Goal: Task Accomplishment & Management: Complete application form

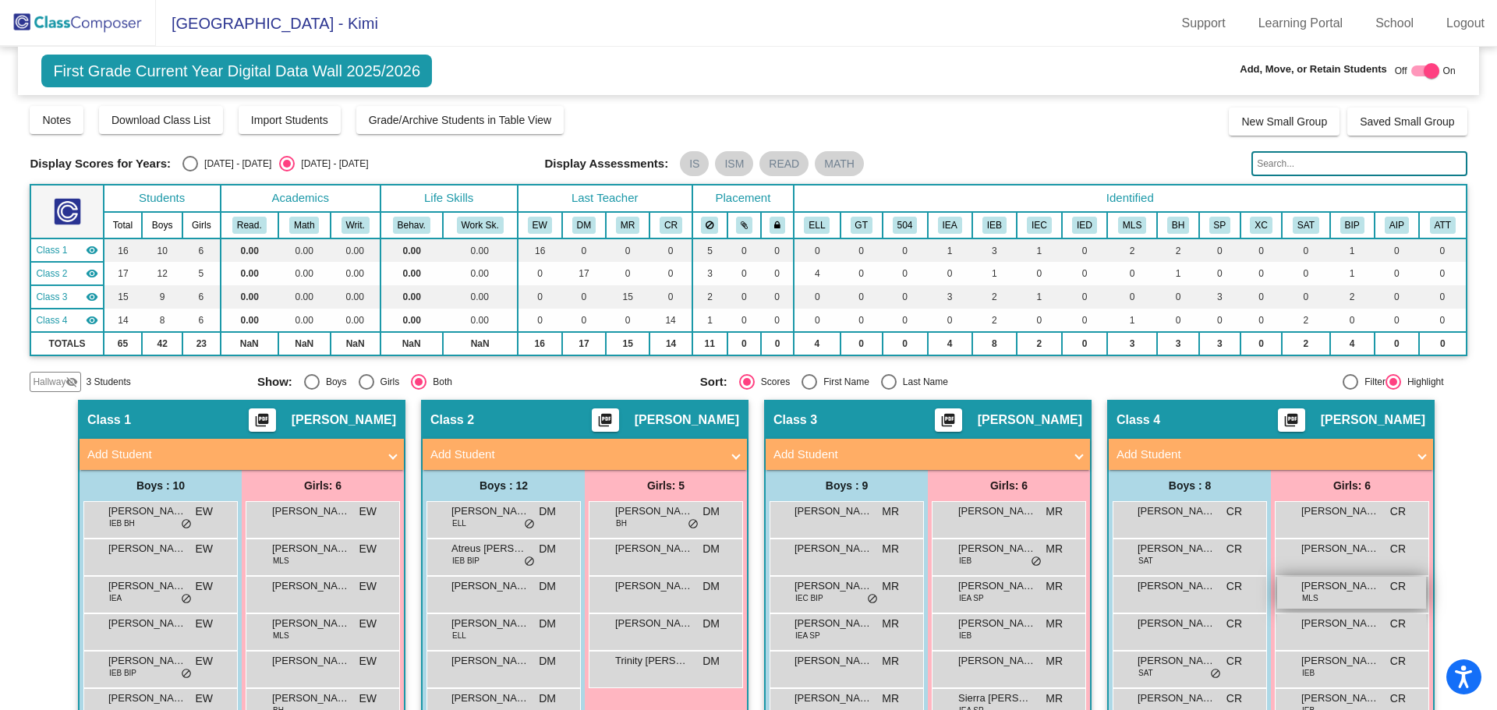
scroll to position [78, 0]
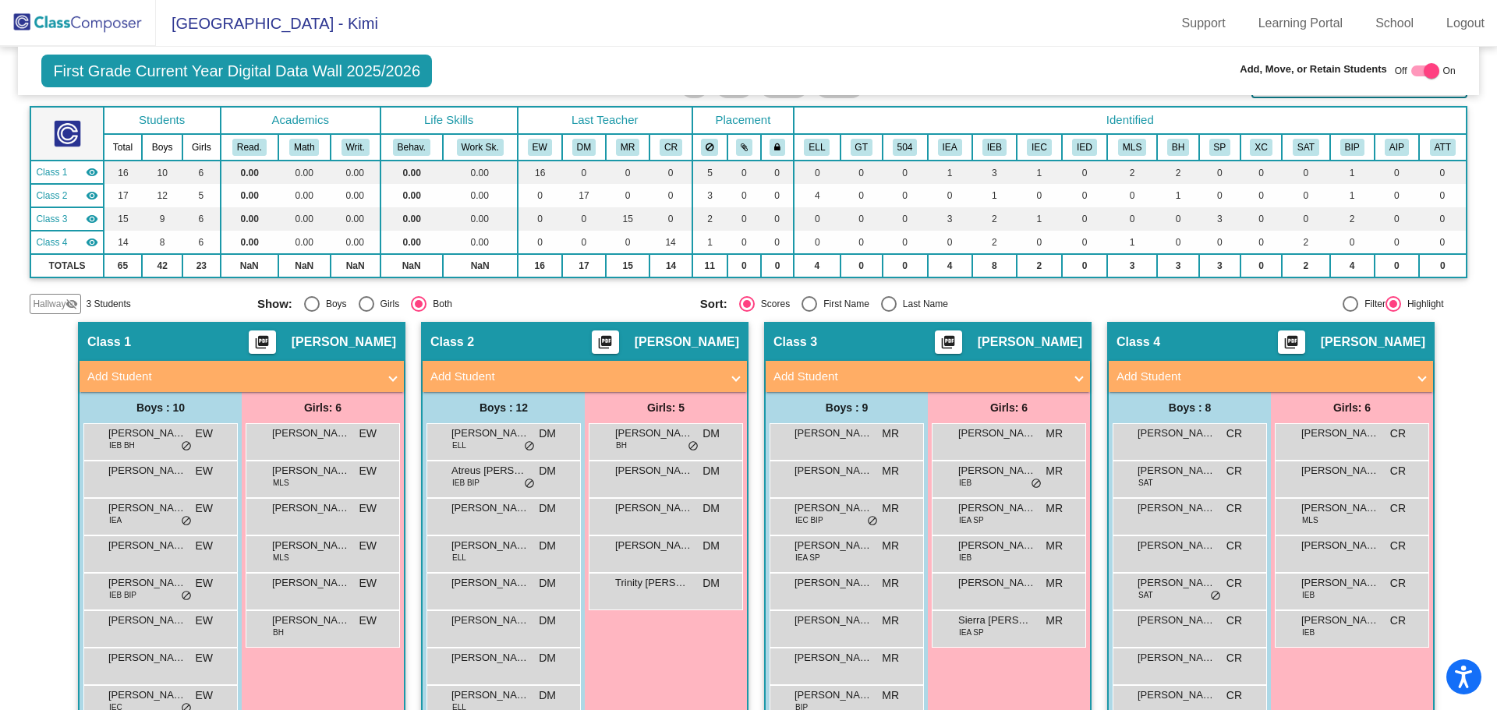
click at [1129, 373] on mat-panel-title "Add Student" at bounding box center [1261, 377] width 290 height 18
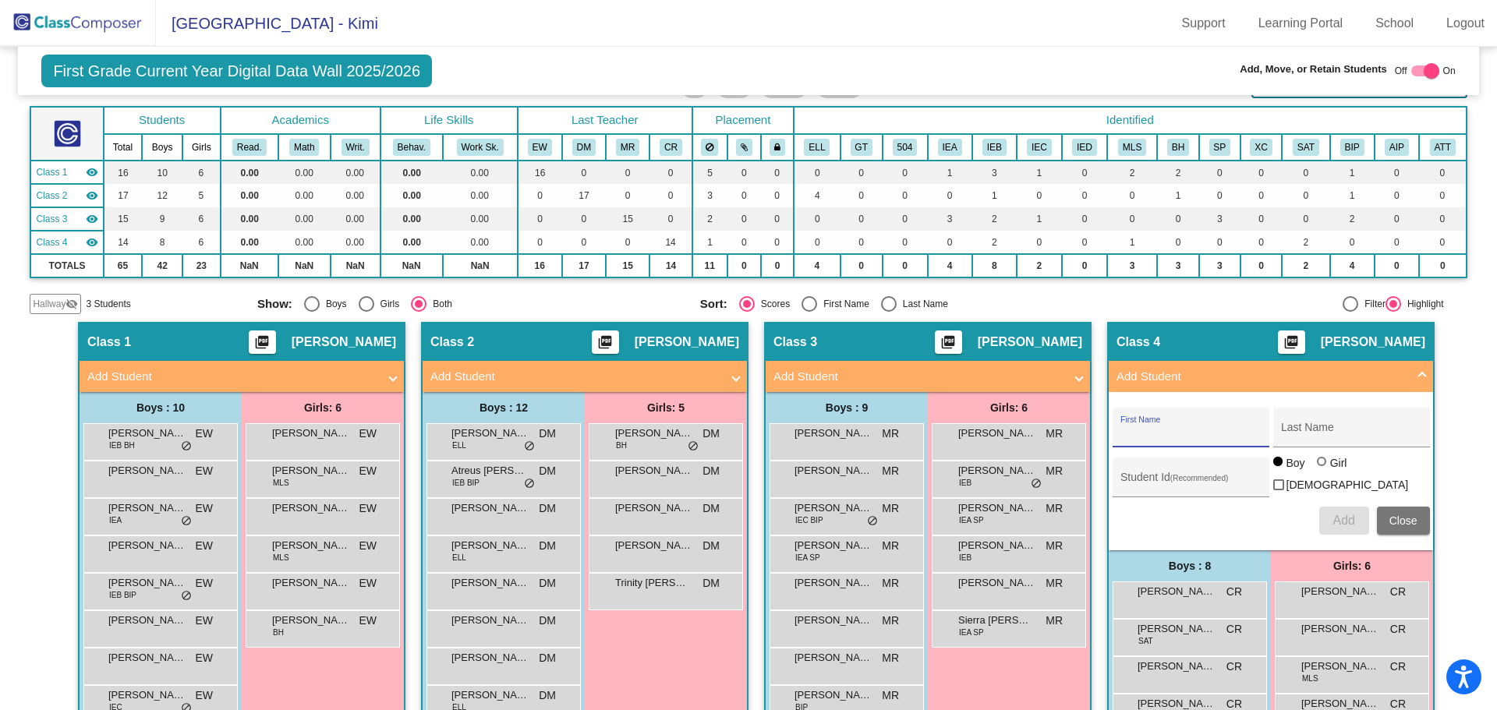
click at [1131, 433] on input "First Name" at bounding box center [1190, 433] width 140 height 12
type input "s"
type input "[PERSON_NAME]"
click at [1289, 433] on input "Last Name" at bounding box center [1351, 433] width 140 height 12
type input "[PERSON_NAME]"
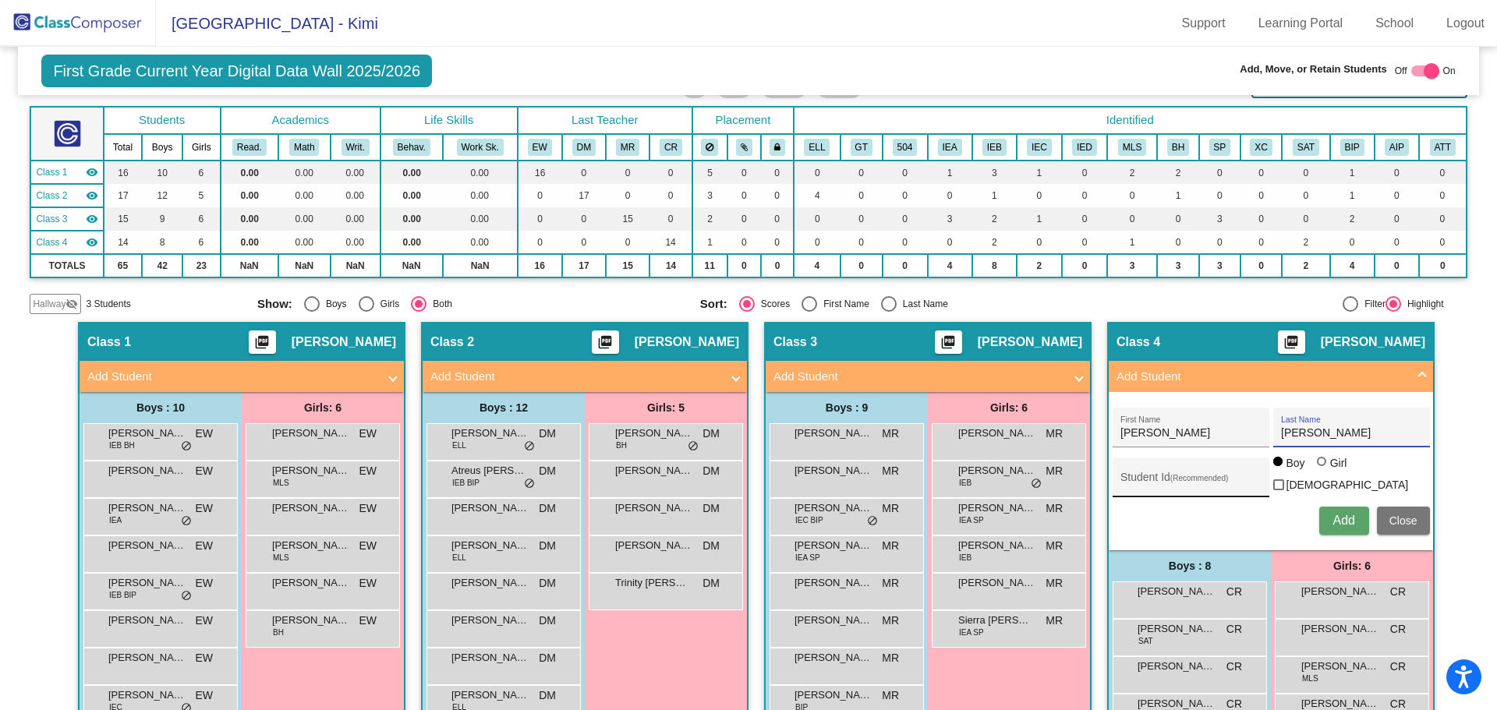
click at [1146, 479] on input "Student Id (Recommended)" at bounding box center [1190, 483] width 140 height 12
click at [1141, 479] on input "3000" at bounding box center [1190, 483] width 140 height 12
type input "300056435"
click at [1340, 518] on span "Add" at bounding box center [1343, 520] width 22 height 13
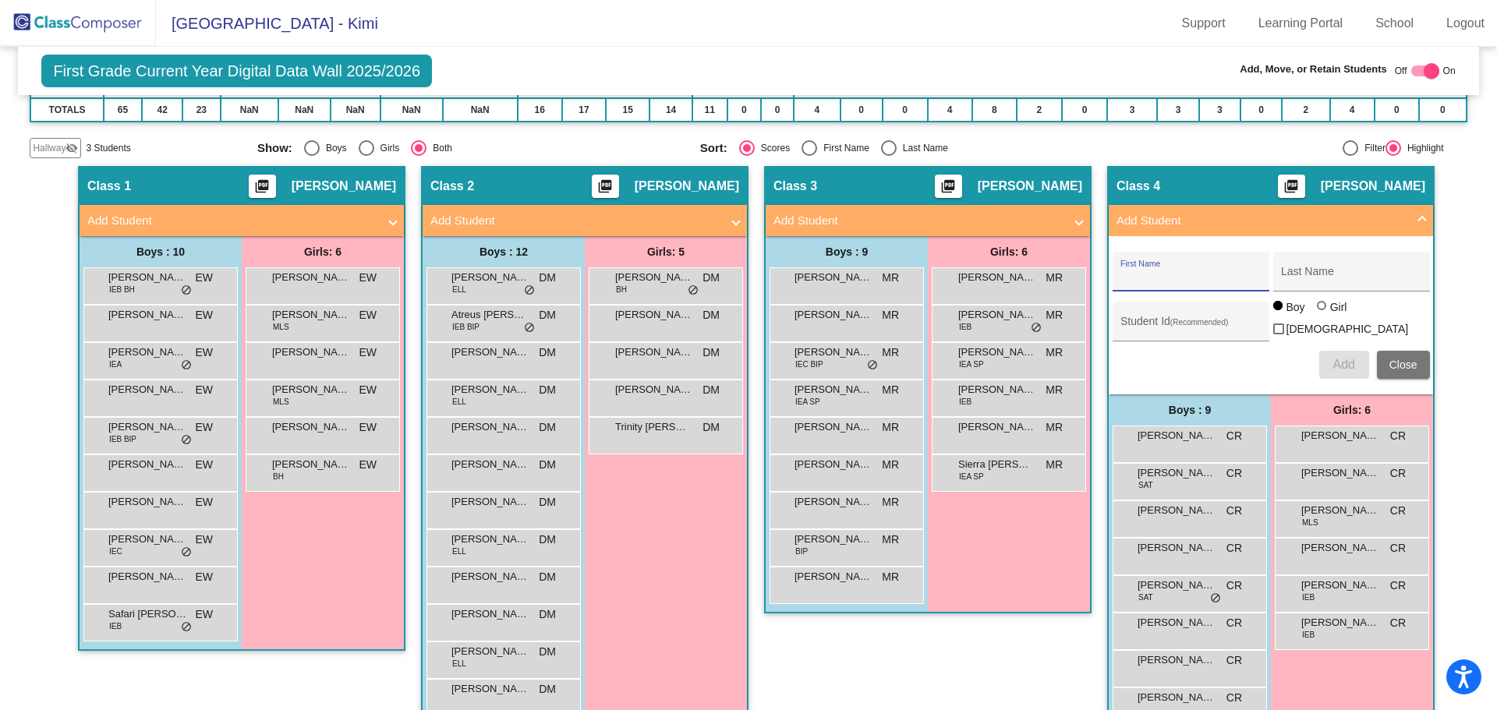
scroll to position [307, 0]
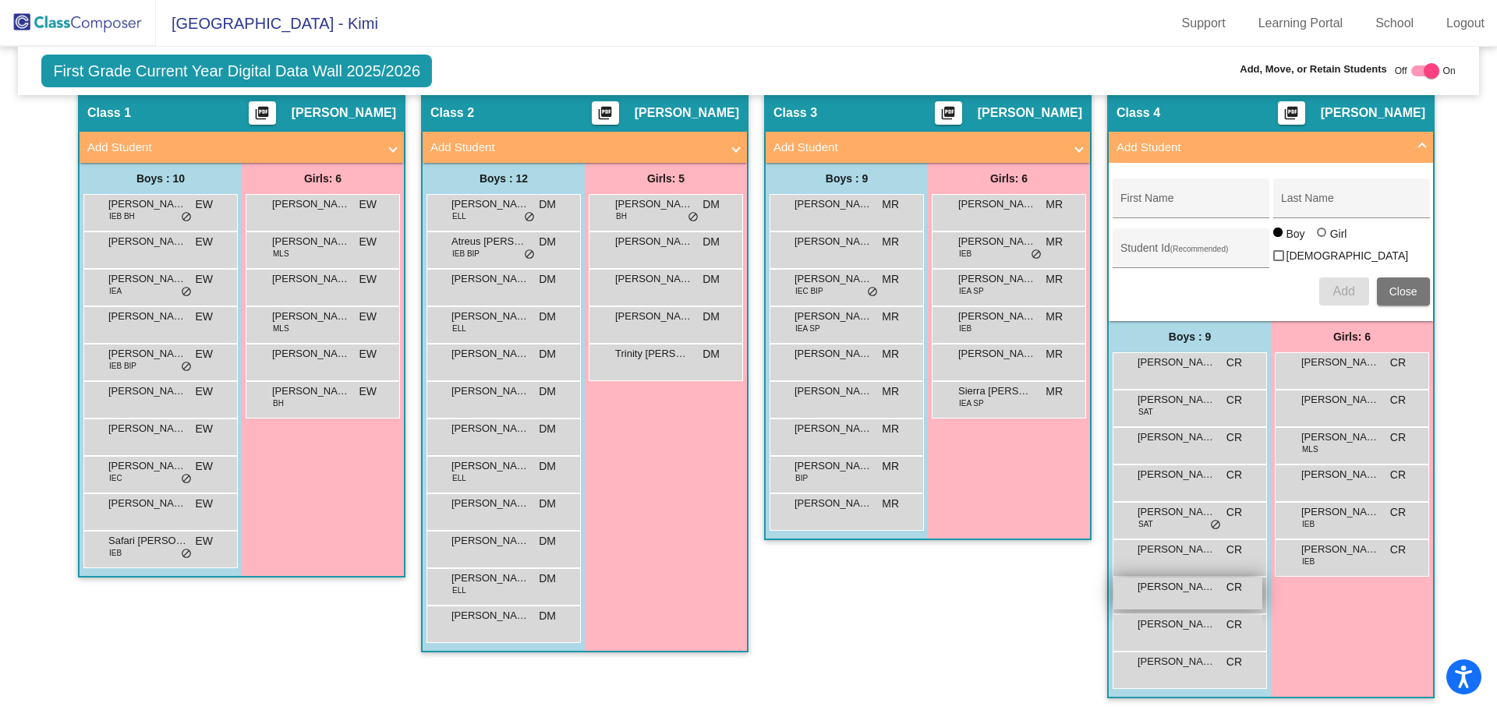
click at [1175, 589] on span "[PERSON_NAME]" at bounding box center [1176, 587] width 78 height 16
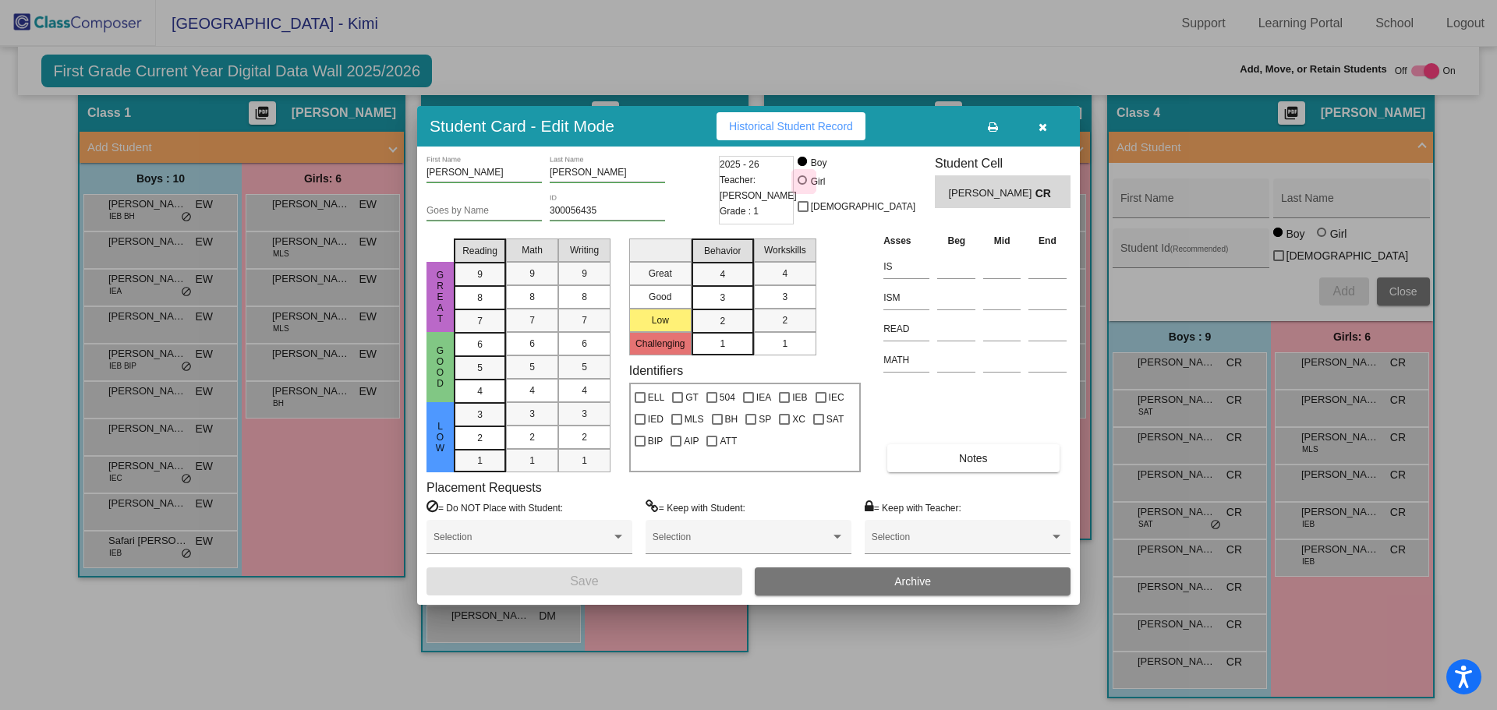
click at [807, 179] on div at bounding box center [801, 179] width 9 height 9
click at [804, 188] on input "Girl" at bounding box center [803, 188] width 1 height 1
radio input "true"
click at [663, 584] on button "Save" at bounding box center [584, 582] width 316 height 28
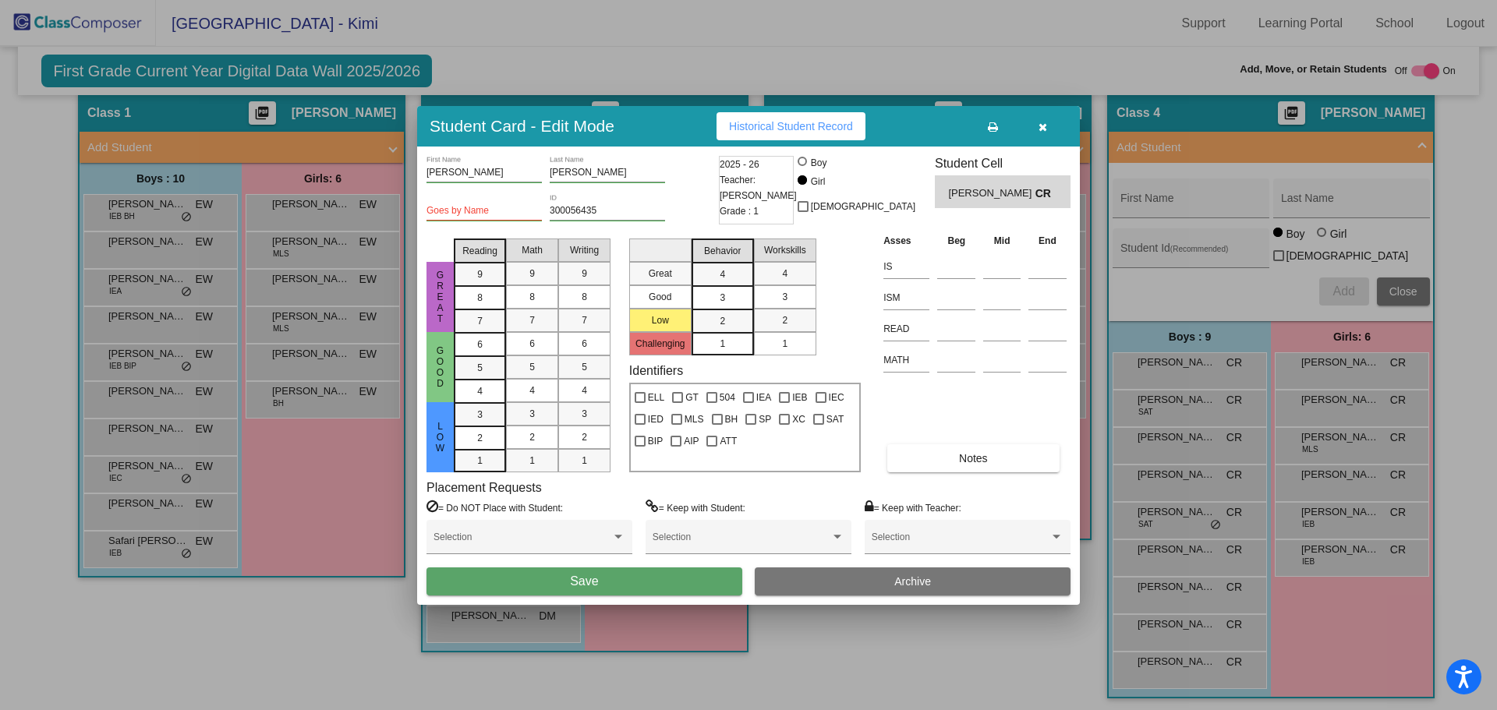
scroll to position [270, 0]
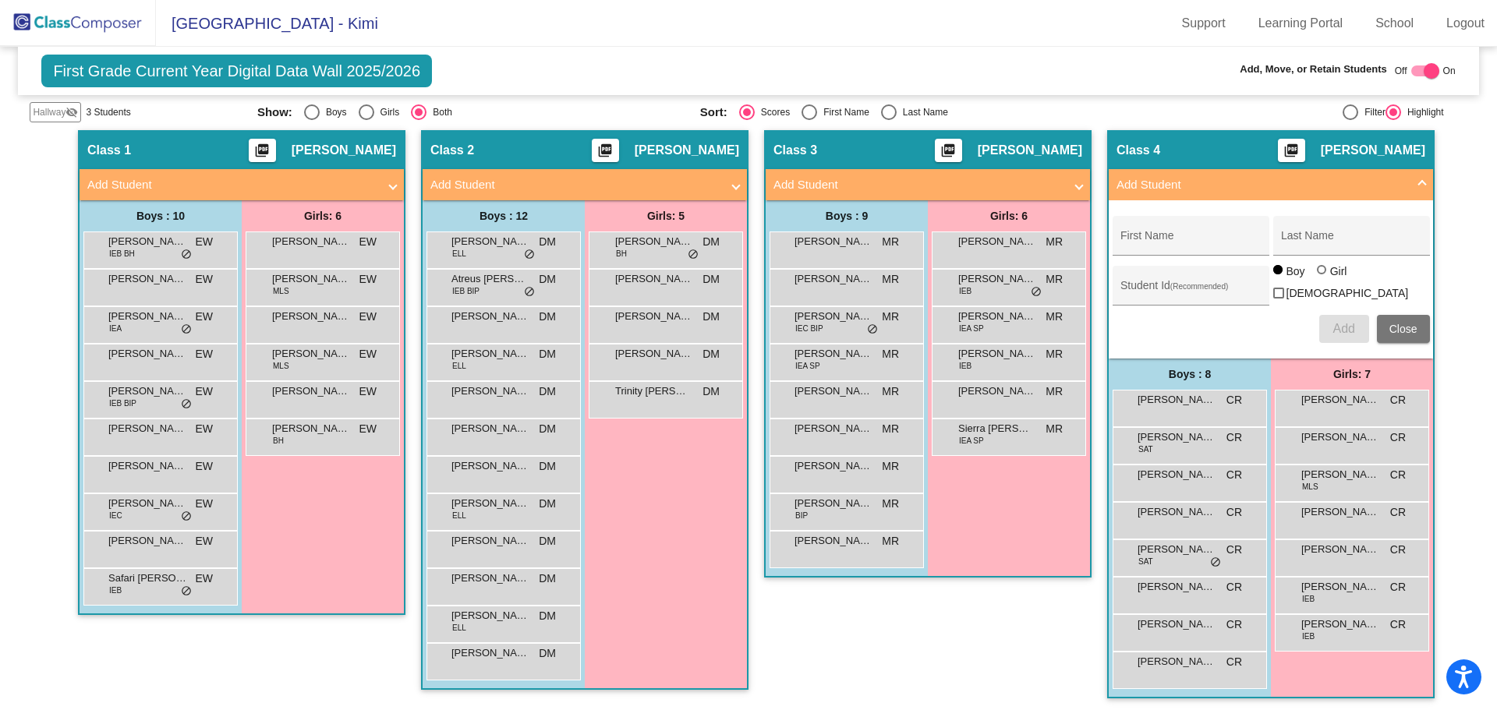
click at [1396, 323] on span "Close" at bounding box center [1403, 329] width 28 height 12
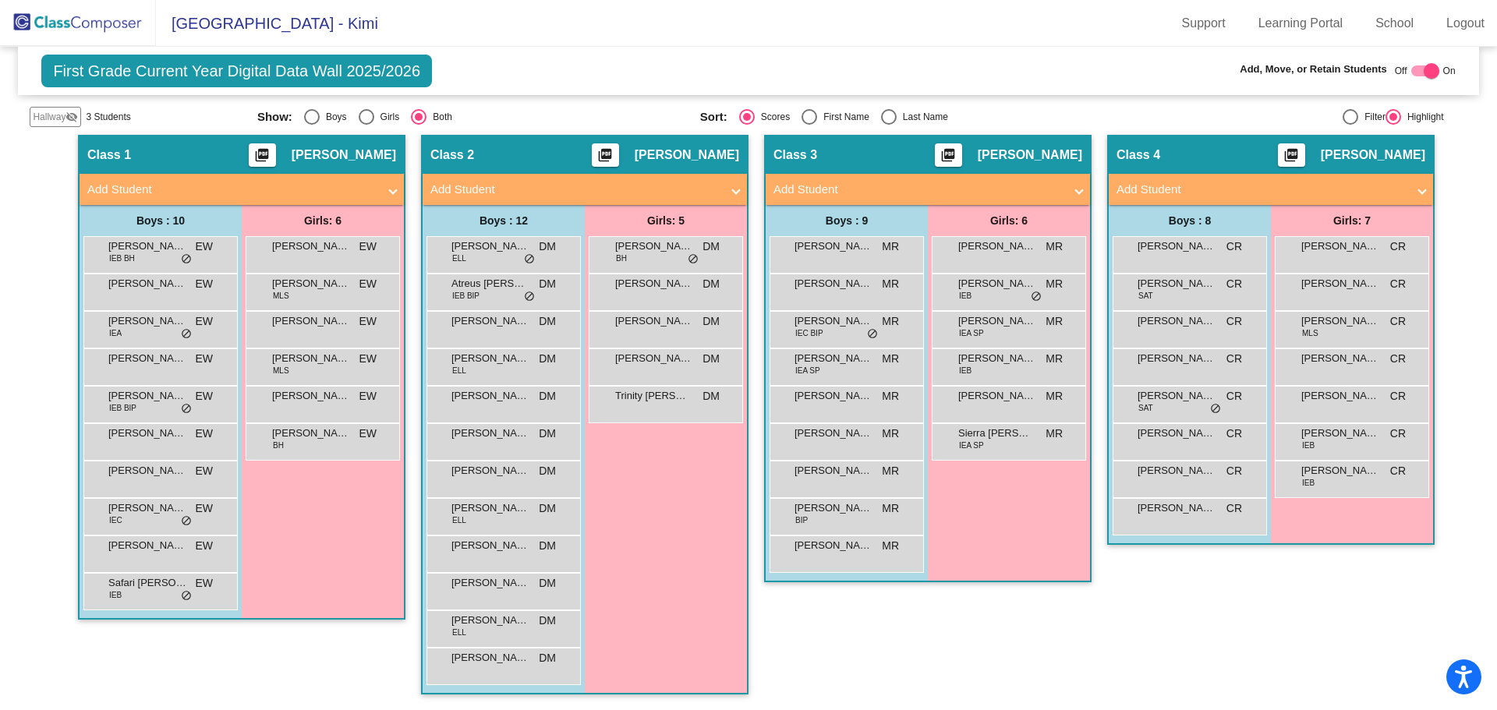
scroll to position [265, 0]
